Goal: Task Accomplishment & Management: Use online tool/utility

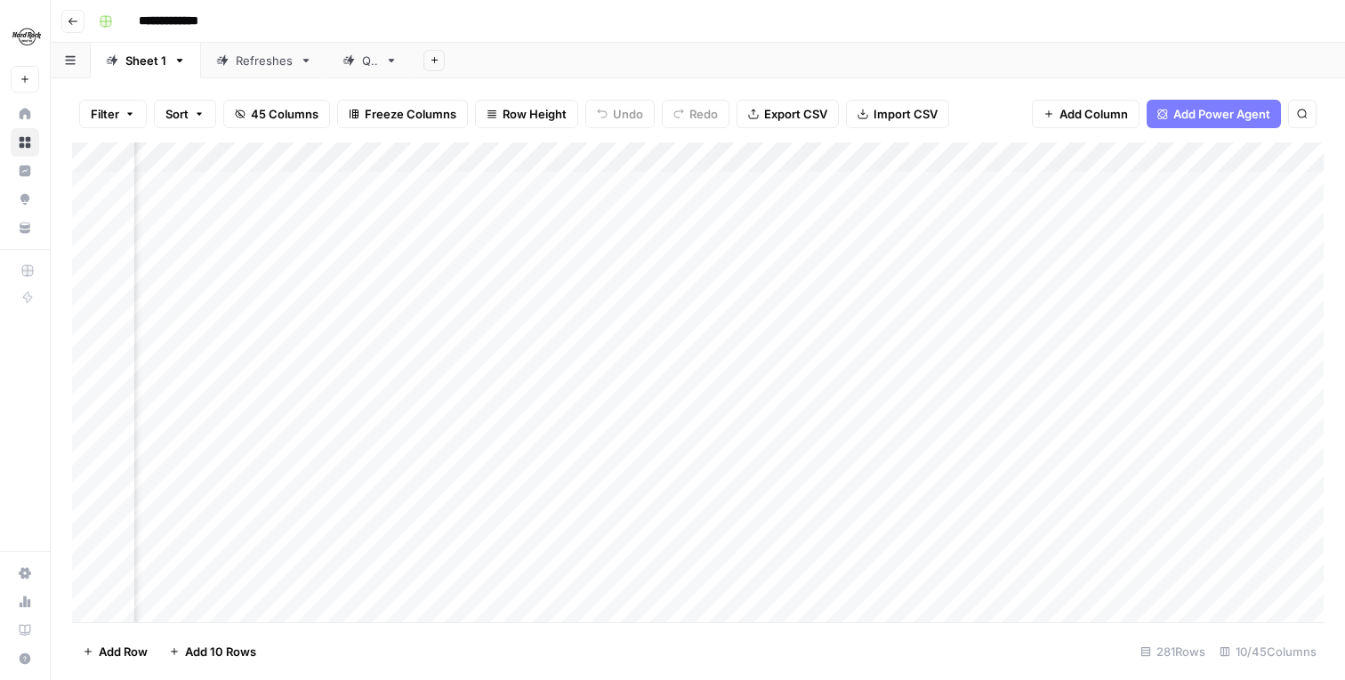
scroll to position [0, 856]
click at [803, 214] on div "Add Column" at bounding box center [698, 382] width 1252 height 480
click at [804, 243] on div "Add Column" at bounding box center [698, 382] width 1252 height 480
click at [804, 276] on div "Add Column" at bounding box center [698, 382] width 1252 height 480
click at [805, 310] on div "Add Column" at bounding box center [698, 382] width 1252 height 480
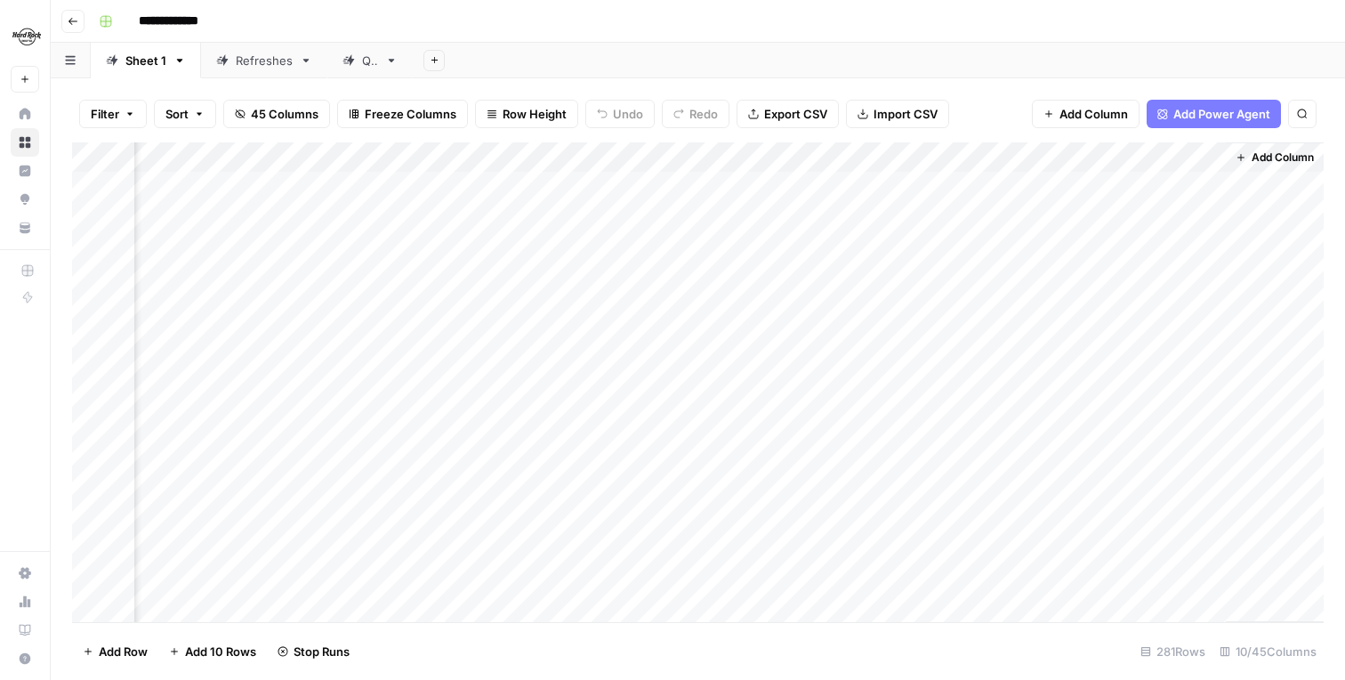
click at [803, 335] on div "Add Column" at bounding box center [698, 382] width 1252 height 480
click at [808, 368] on div "Add Column" at bounding box center [698, 382] width 1252 height 480
click at [803, 399] on div "Add Column" at bounding box center [698, 382] width 1252 height 480
click at [803, 429] on div "Add Column" at bounding box center [698, 382] width 1252 height 480
click at [867, 218] on div "Add Column" at bounding box center [698, 382] width 1252 height 480
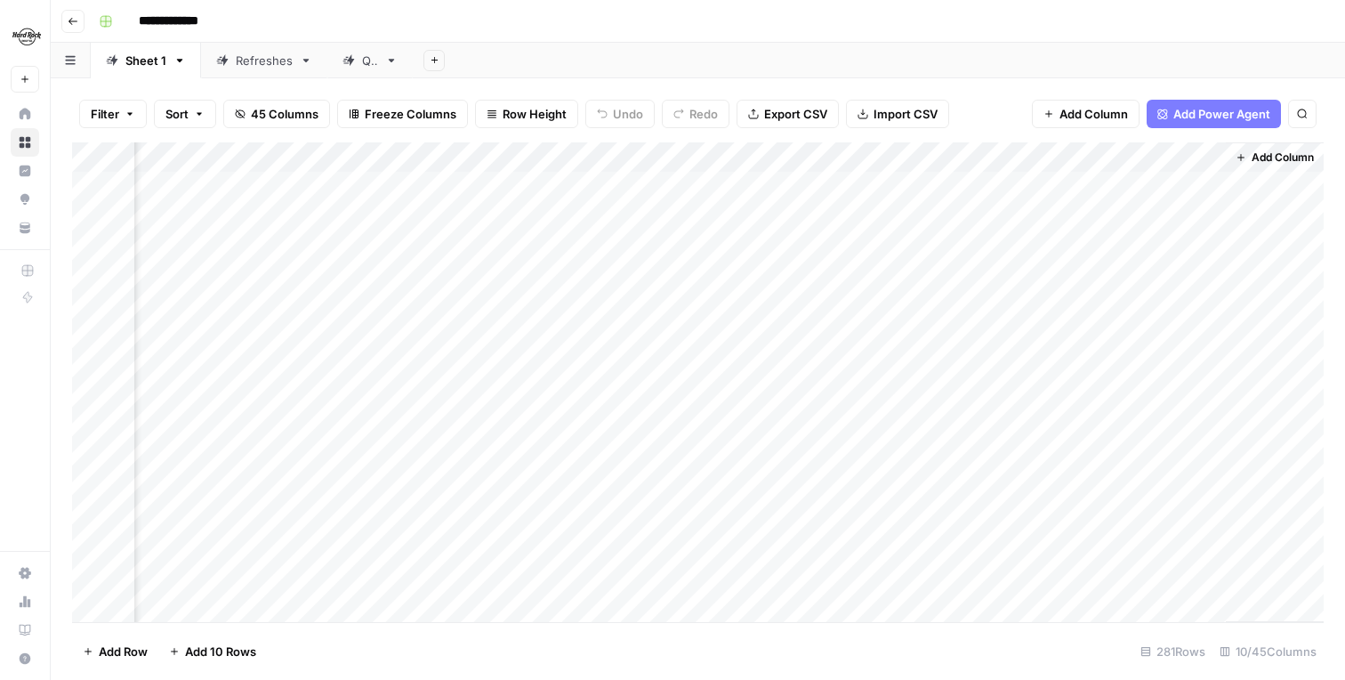
scroll to position [0, 847]
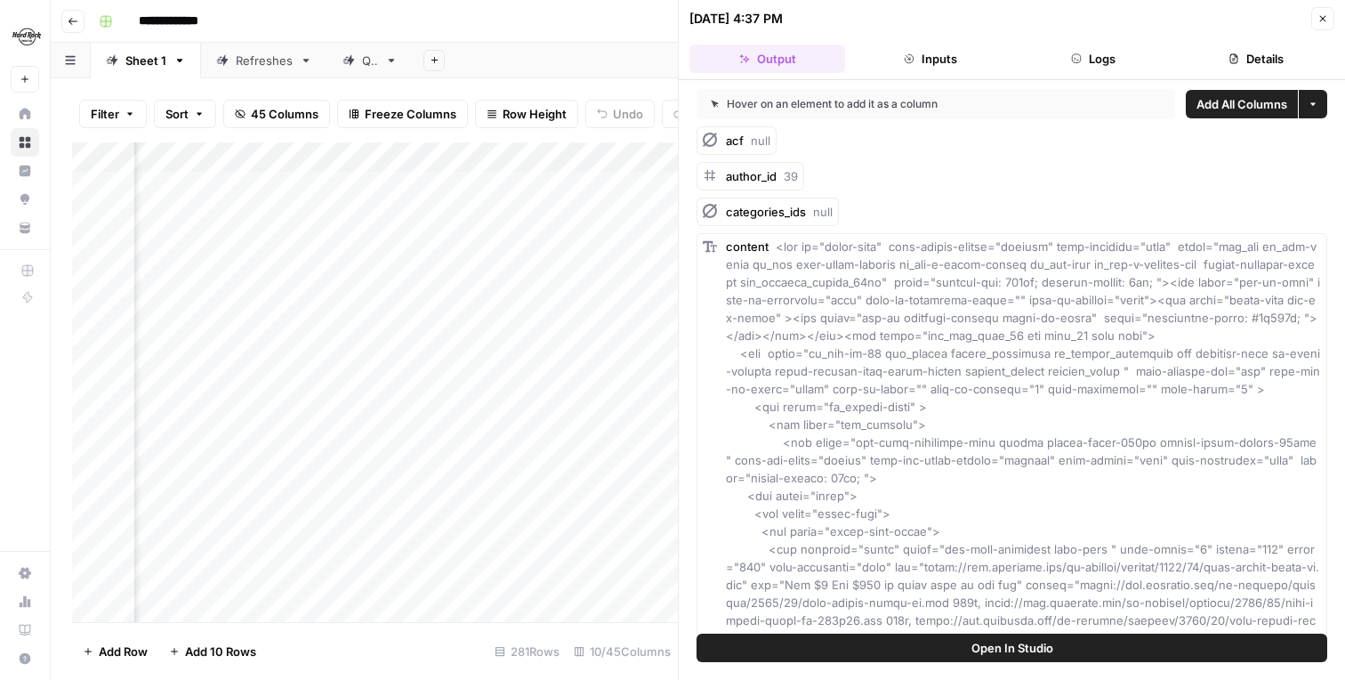
click at [1322, 16] on icon "button" at bounding box center [1323, 18] width 11 height 11
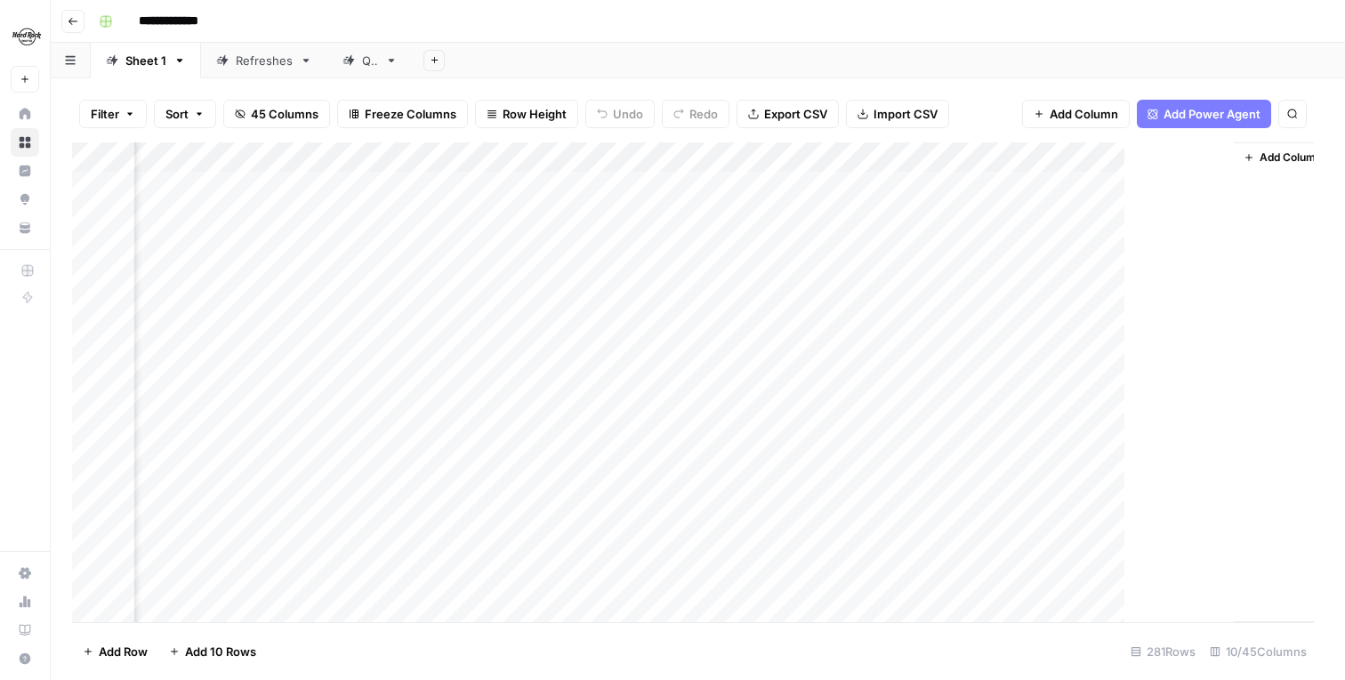
scroll to position [0, 835]
